Goal: Information Seeking & Learning: Learn about a topic

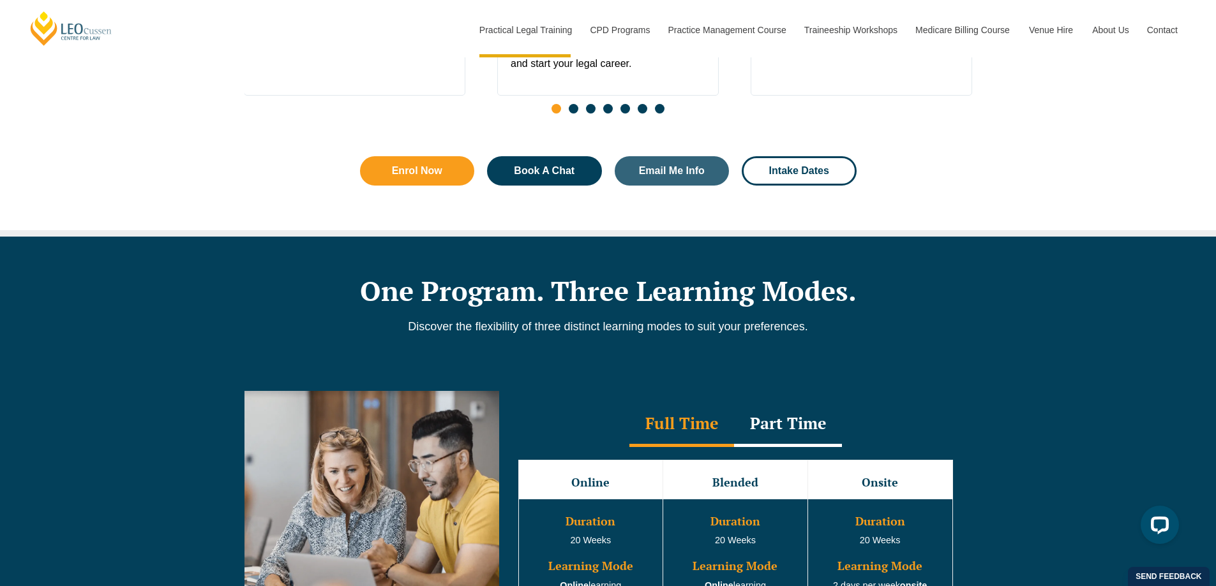
scroll to position [957, 0]
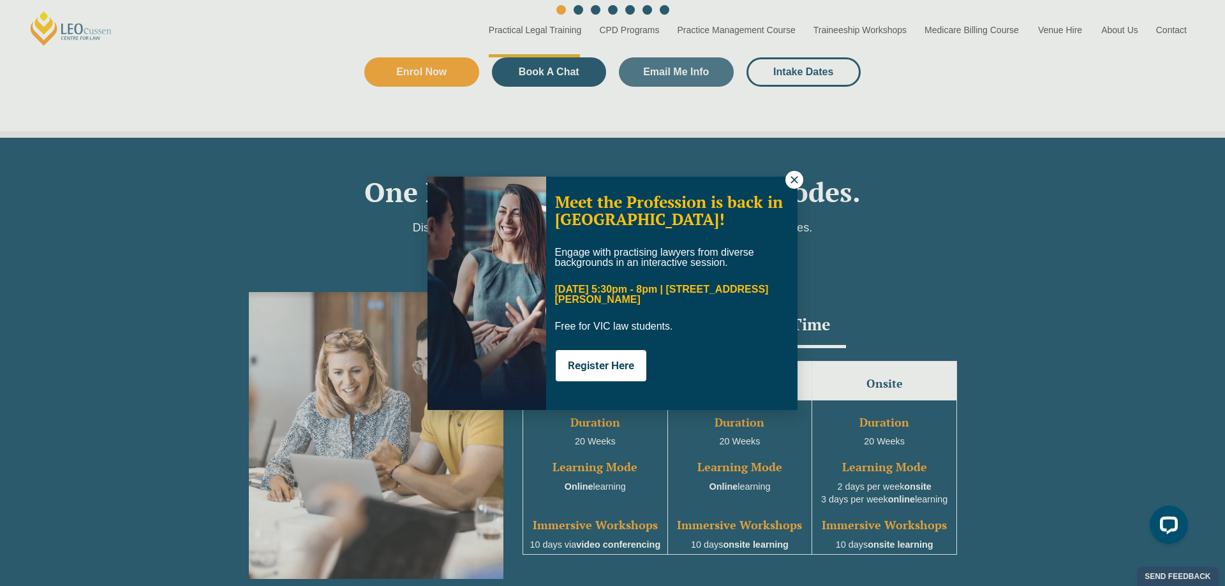
click at [800, 181] on button at bounding box center [795, 180] width 18 height 18
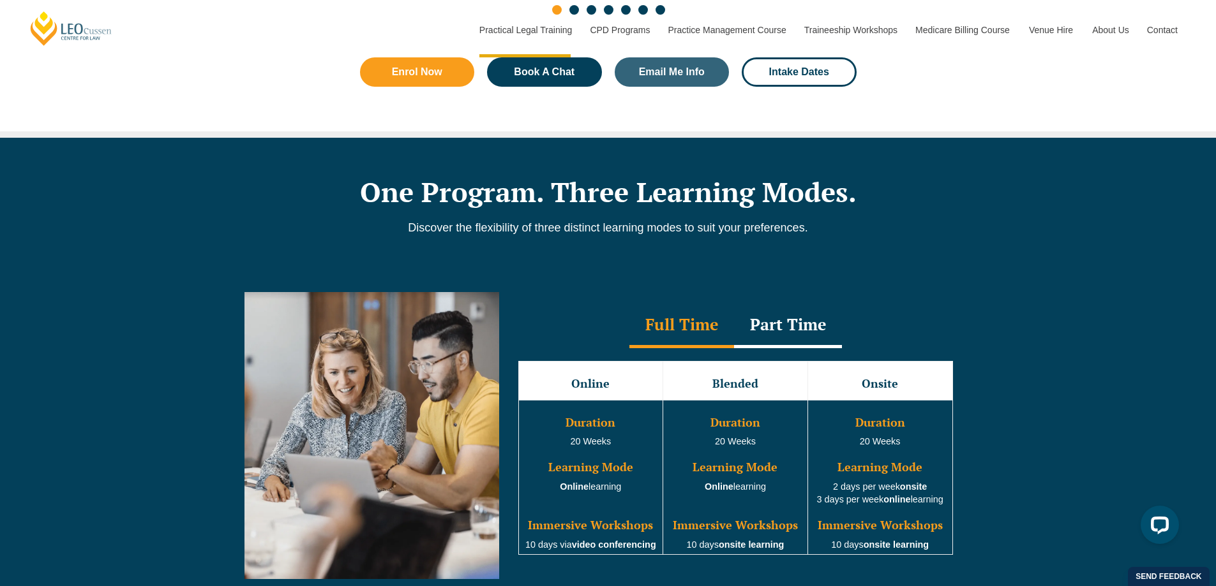
scroll to position [1085, 0]
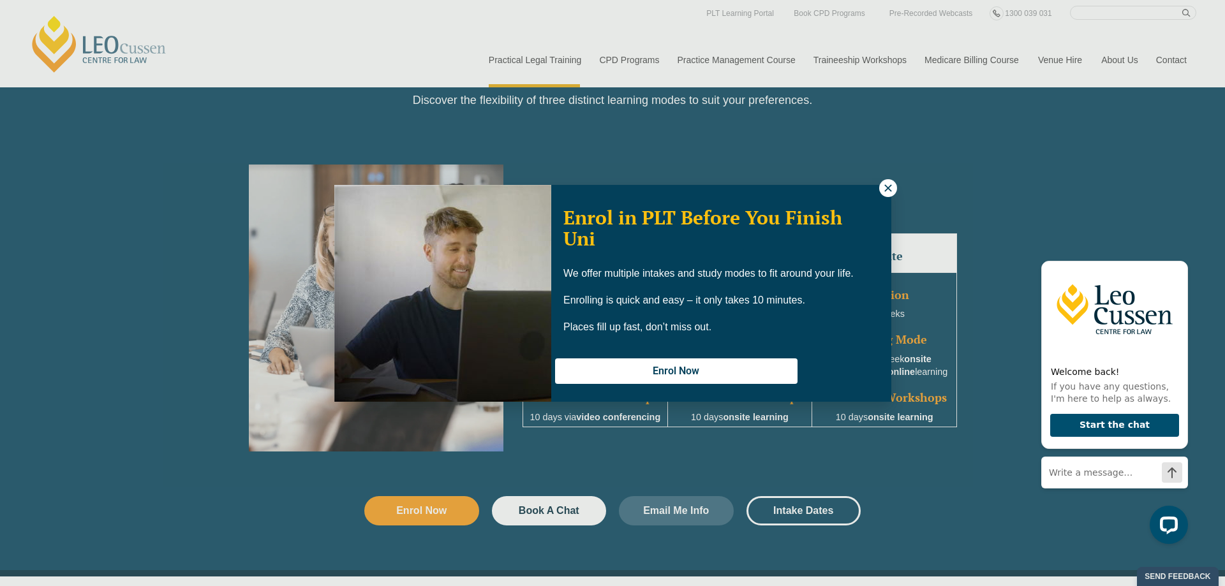
click at [1120, 56] on div "Enrol in PLT Before You Finish Uni We offer multiple intakes and study modes to…" at bounding box center [612, 293] width 1225 height 586
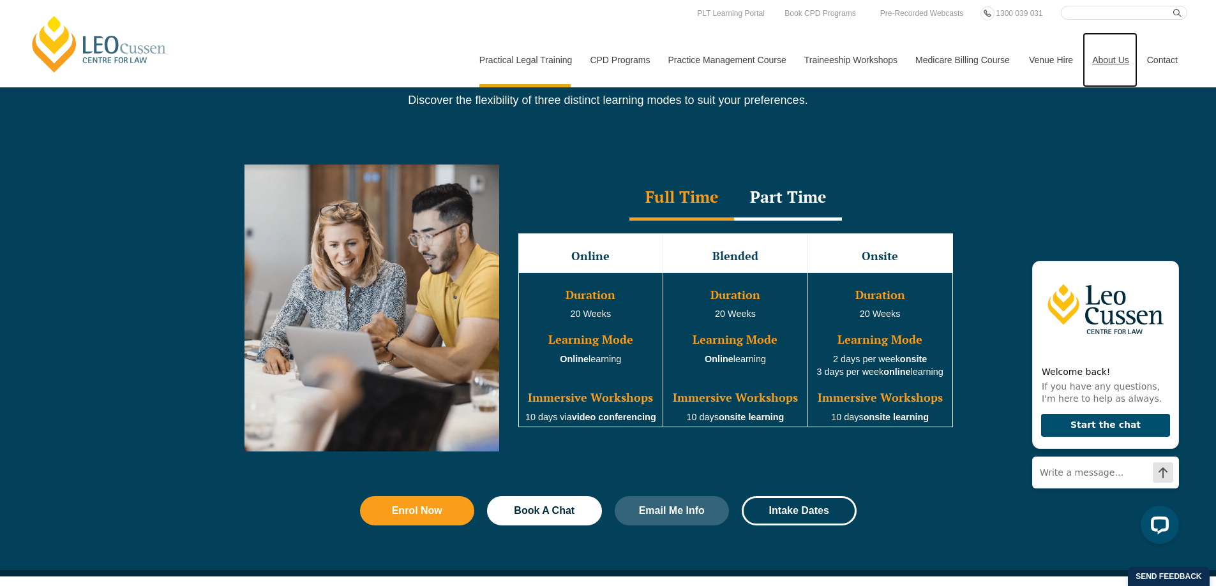
click at [1120, 56] on link "About Us" at bounding box center [1109, 60] width 55 height 55
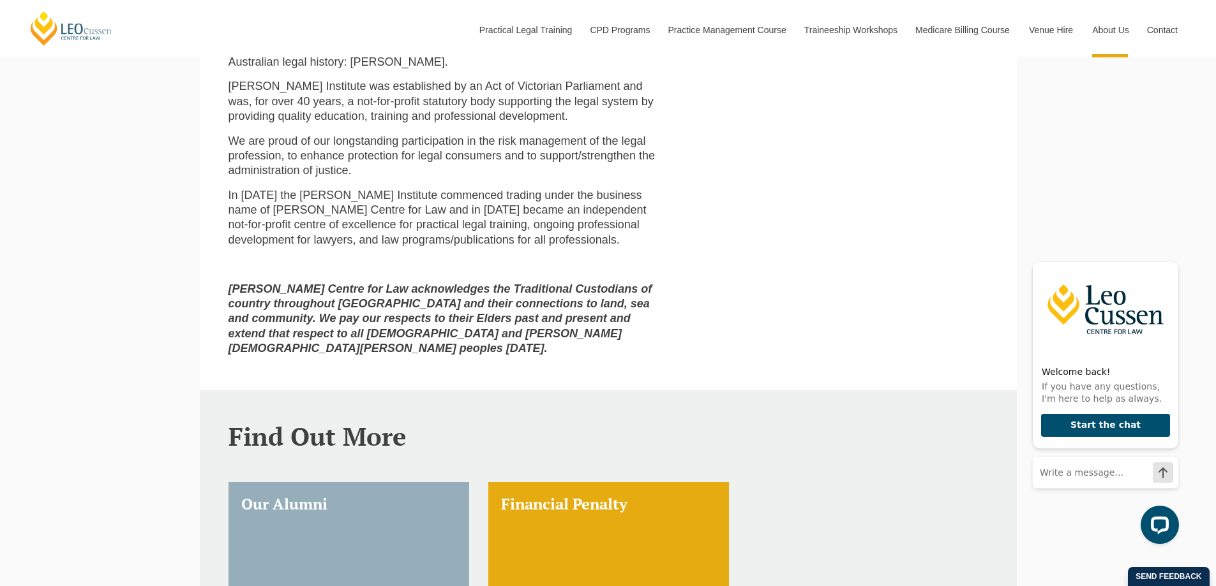
scroll to position [830, 0]
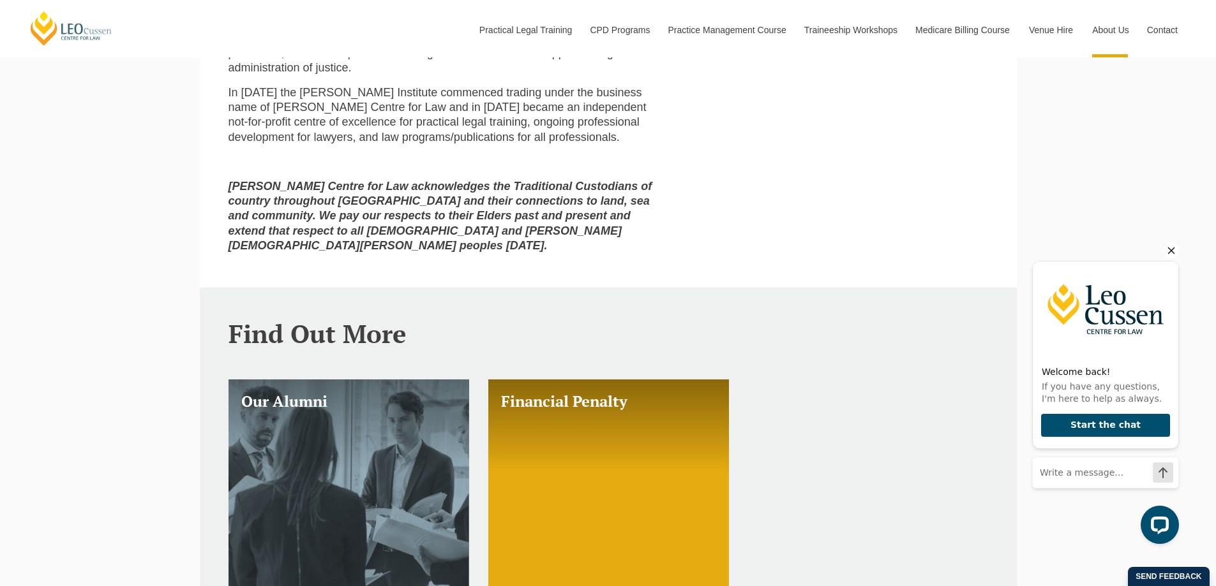
click at [1172, 250] on icon "Hide greeting" at bounding box center [1171, 251] width 7 height 7
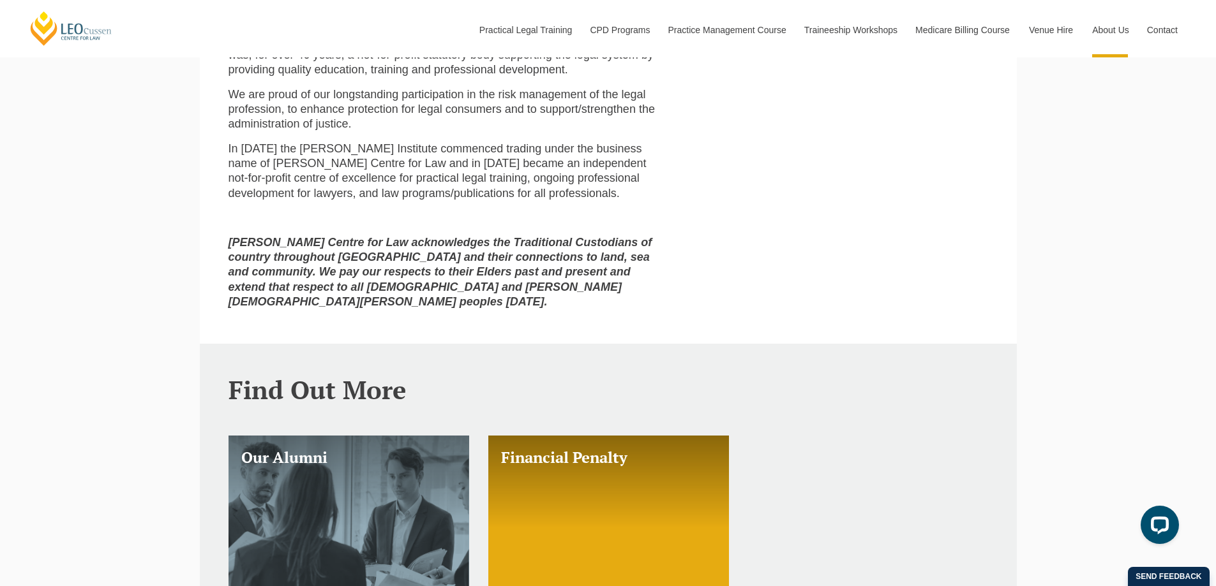
scroll to position [663, 0]
